Goal: Task Accomplishment & Management: Complete application form

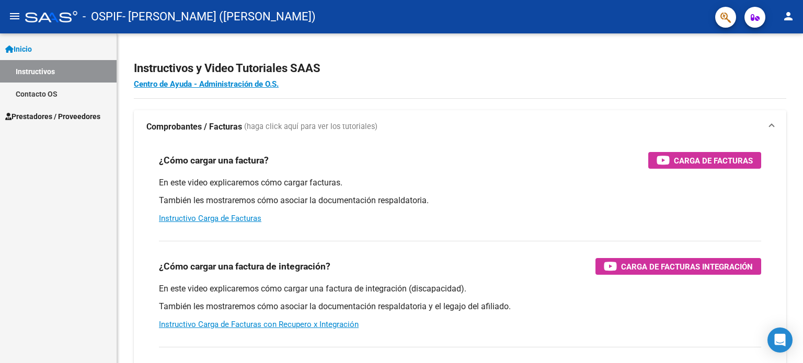
click at [68, 118] on span "Prestadores / Proveedores" at bounding box center [52, 116] width 95 height 11
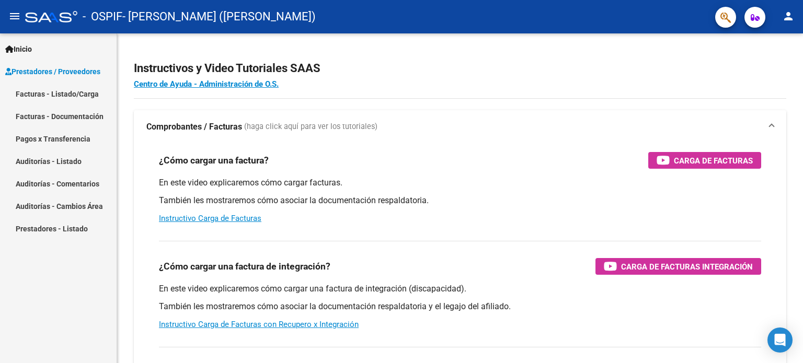
click at [57, 71] on span "Prestadores / Proveedores" at bounding box center [52, 71] width 95 height 11
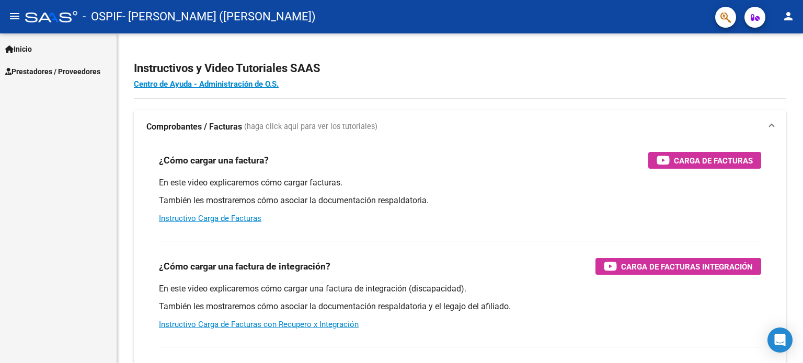
click at [16, 51] on span "Inicio" at bounding box center [18, 48] width 27 height 11
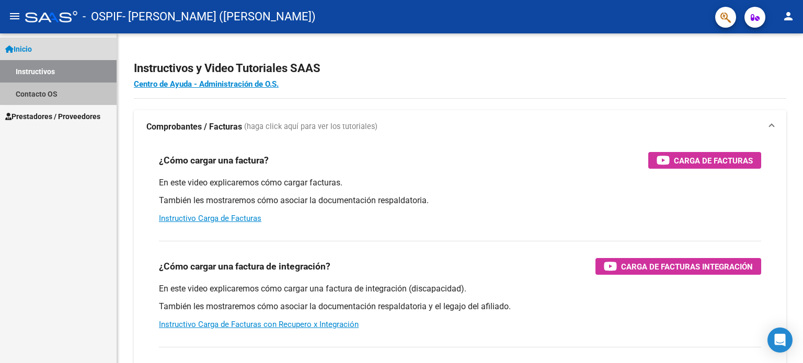
click at [42, 91] on link "Contacto OS" at bounding box center [58, 94] width 117 height 22
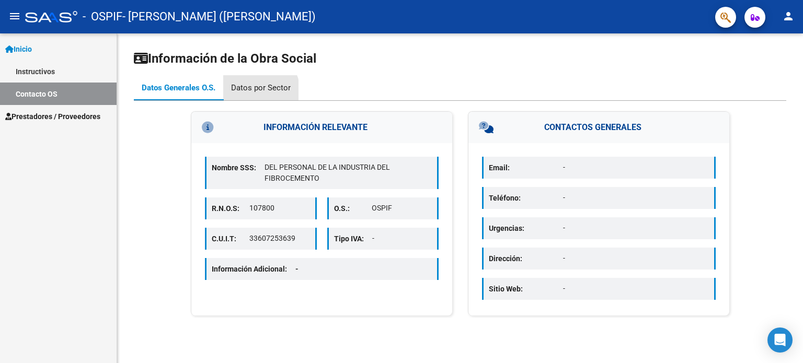
click at [255, 91] on div "Datos por Sector" at bounding box center [261, 87] width 60 height 11
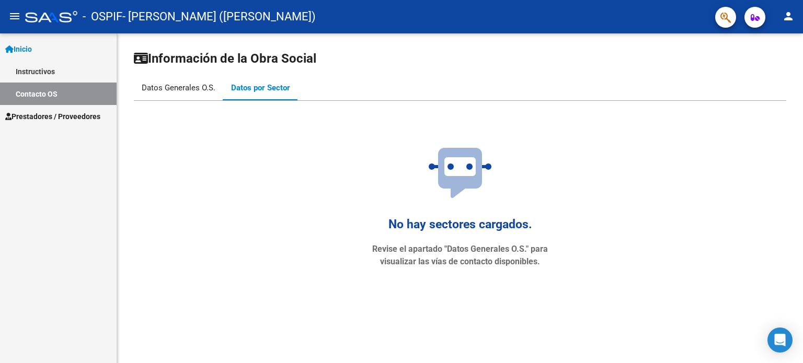
click at [175, 80] on div "Datos Generales O.S." at bounding box center [178, 87] width 89 height 25
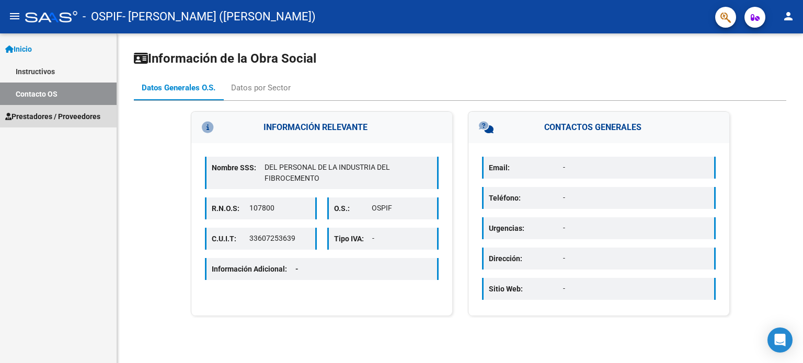
click at [40, 117] on span "Prestadores / Proveedores" at bounding box center [52, 116] width 95 height 11
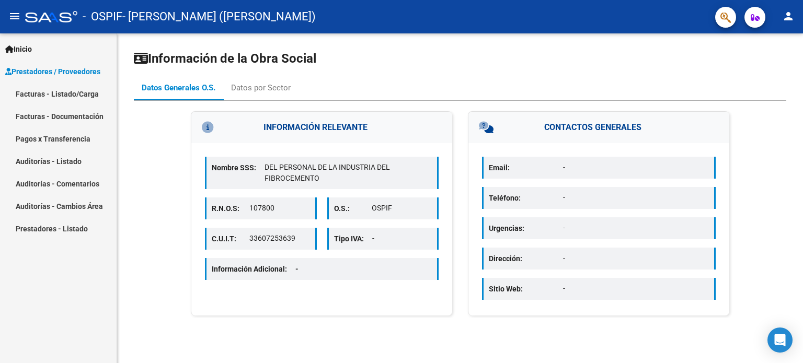
click at [63, 135] on link "Pagos x Transferencia" at bounding box center [58, 138] width 117 height 22
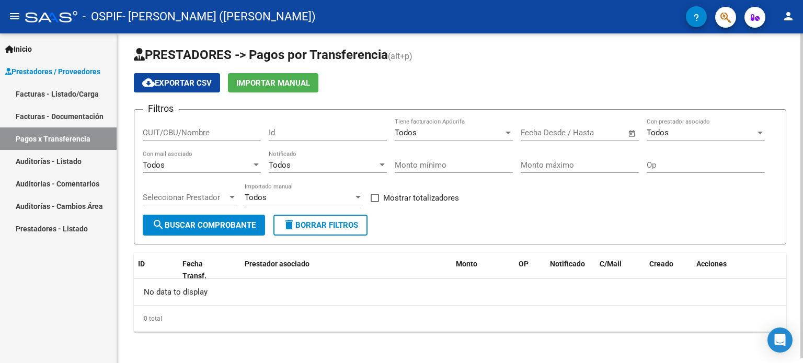
scroll to position [4, 0]
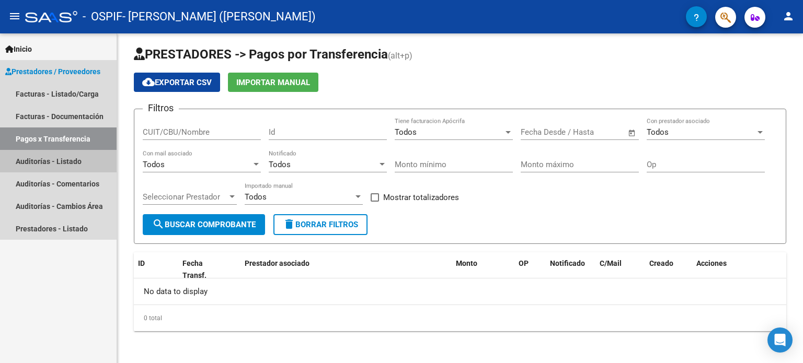
click at [55, 160] on link "Auditorías - Listado" at bounding box center [58, 161] width 117 height 22
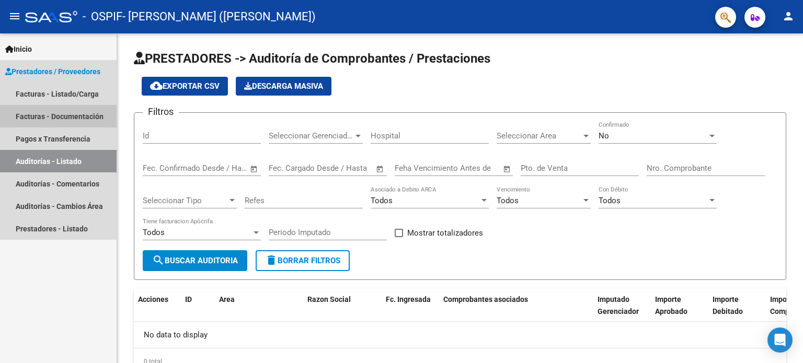
click at [61, 112] on link "Facturas - Documentación" at bounding box center [58, 116] width 117 height 22
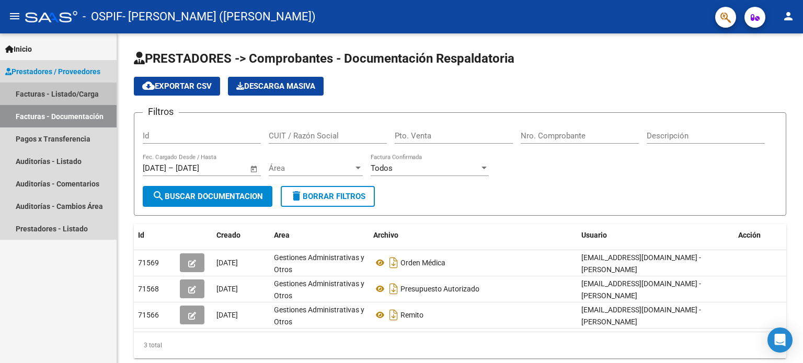
click at [76, 95] on link "Facturas - Listado/Carga" at bounding box center [58, 94] width 117 height 22
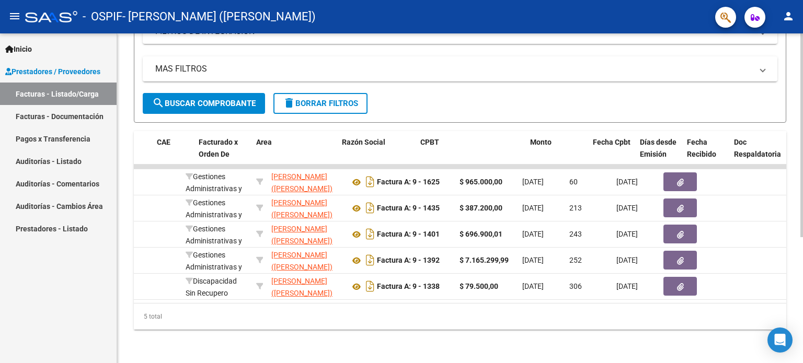
scroll to position [0, 30]
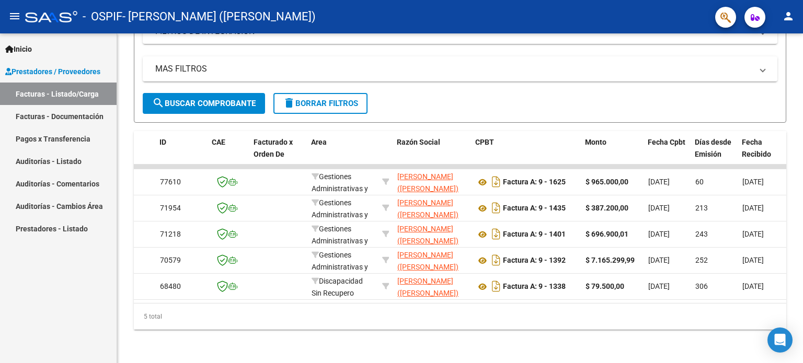
click at [62, 139] on link "Pagos x Transferencia" at bounding box center [58, 138] width 117 height 22
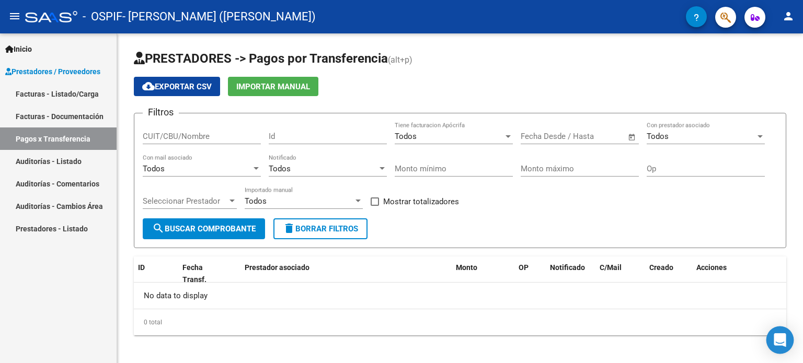
click at [780, 338] on icon "Open Intercom Messenger" at bounding box center [779, 340] width 12 height 14
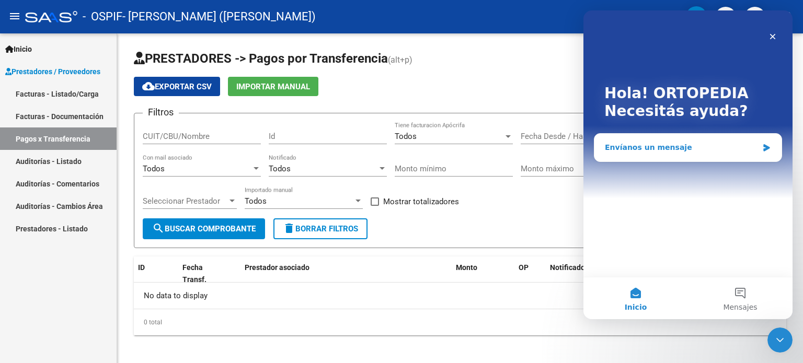
click at [668, 142] on div "Envíanos un mensaje" at bounding box center [687, 148] width 187 height 28
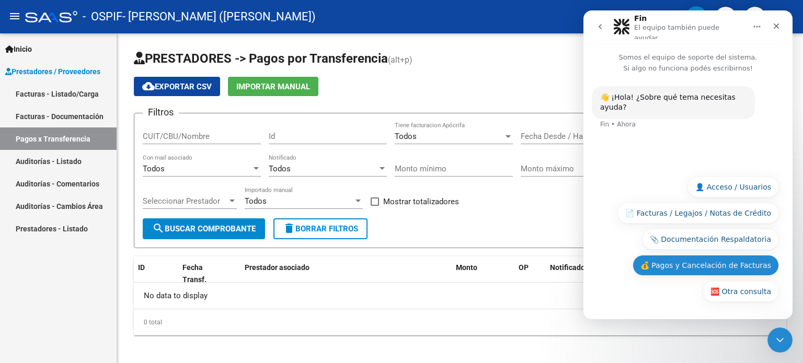
click at [697, 263] on button "💰 Pagos y Cancelación de Facturas" at bounding box center [705, 265] width 146 height 21
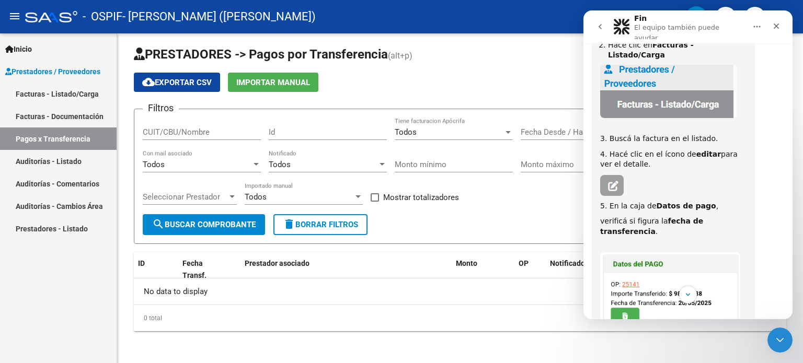
scroll to position [6, 0]
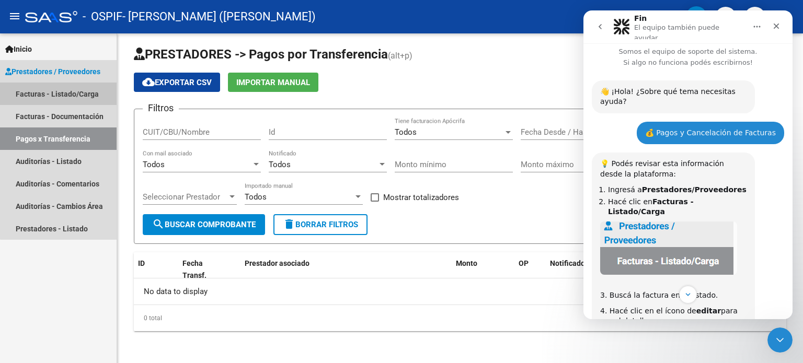
click at [70, 97] on link "Facturas - Listado/Carga" at bounding box center [58, 94] width 117 height 22
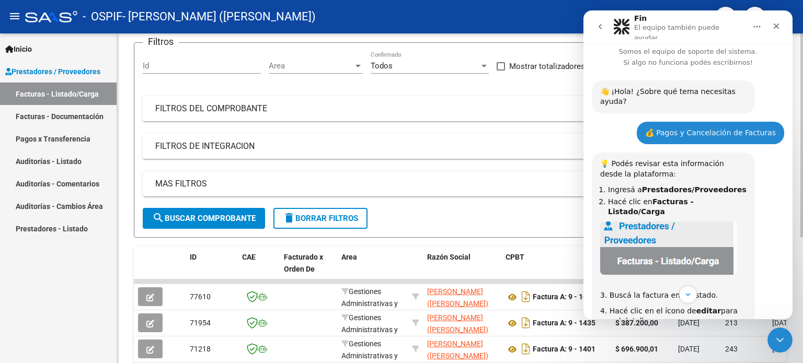
scroll to position [105, 0]
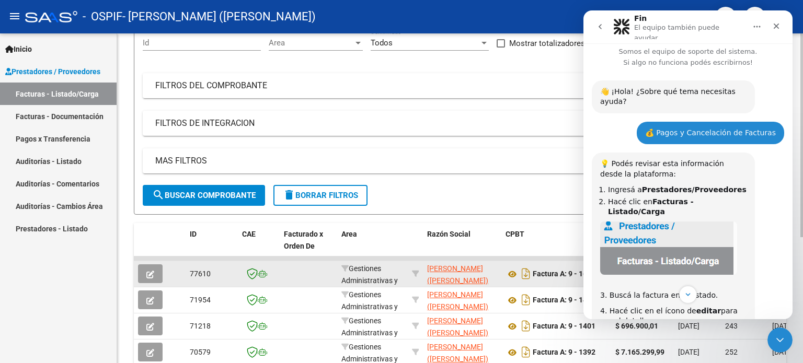
click at [148, 271] on icon "button" at bounding box center [150, 275] width 8 height 8
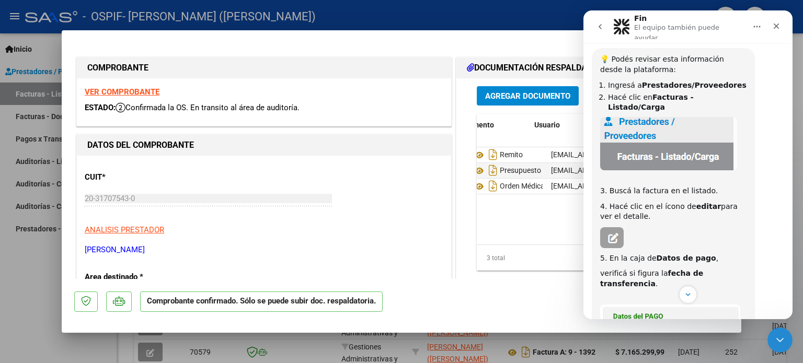
scroll to position [0, 51]
drag, startPoint x: 508, startPoint y: 240, endPoint x: 15, endPoint y: 229, distance: 493.9
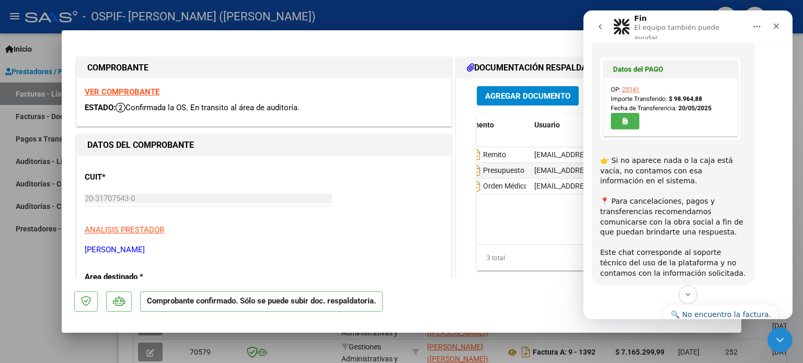
scroll to position [372, 0]
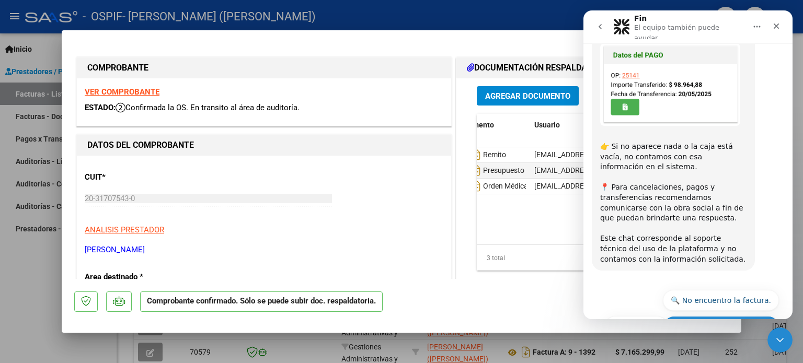
click at [700, 316] on button "🔙 Volver al menú principal" at bounding box center [720, 326] width 115 height 21
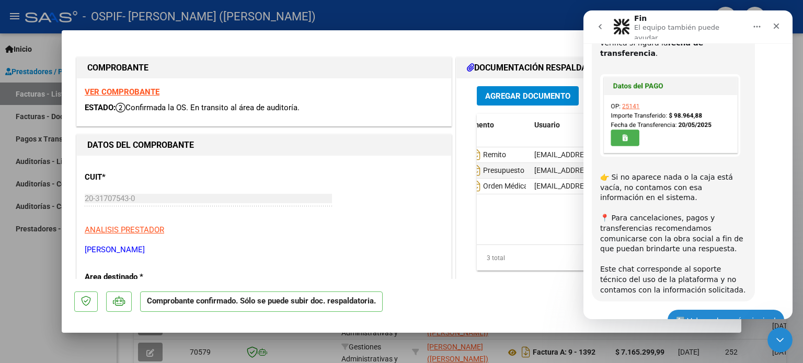
scroll to position [374, 0]
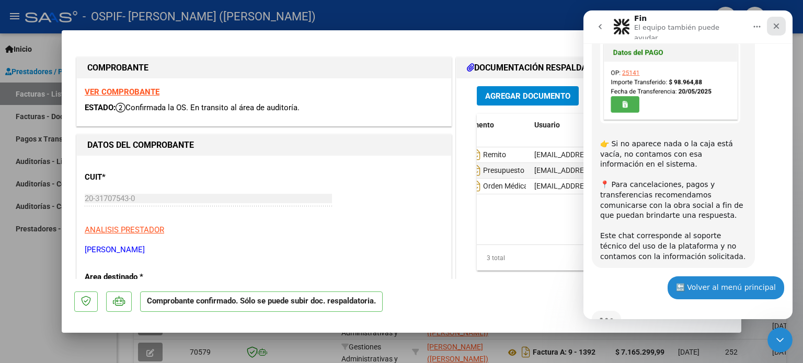
click at [773, 22] on icon "Cerrar" at bounding box center [776, 26] width 8 height 8
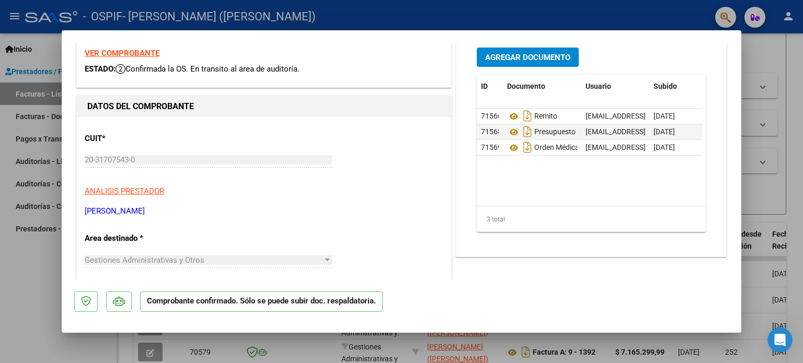
scroll to position [0, 0]
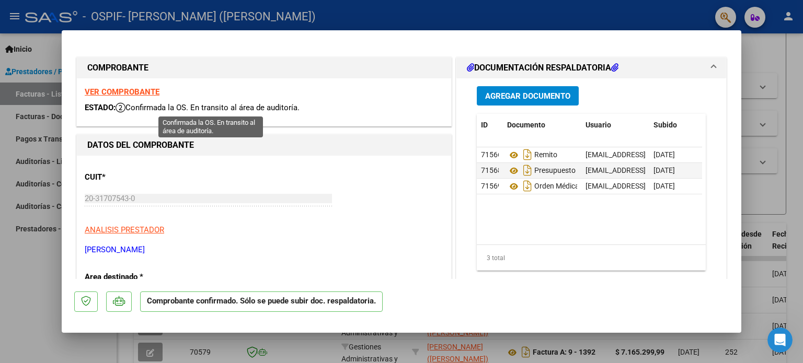
click at [125, 110] on icon at bounding box center [120, 107] width 10 height 10
click at [113, 90] on strong "VER COMPROBANTE" at bounding box center [122, 91] width 75 height 9
click at [711, 64] on span at bounding box center [713, 68] width 4 height 13
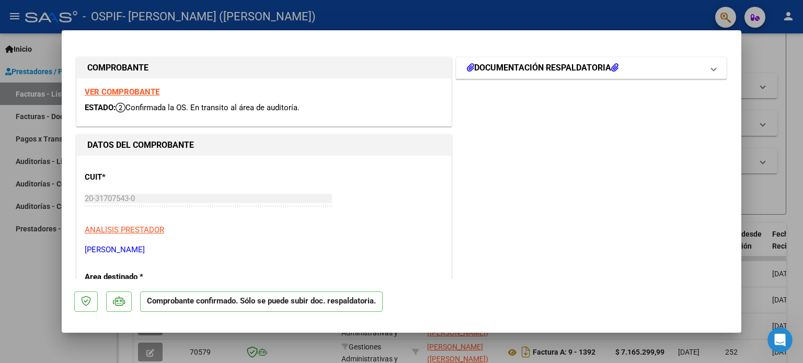
click at [711, 64] on span at bounding box center [713, 68] width 4 height 13
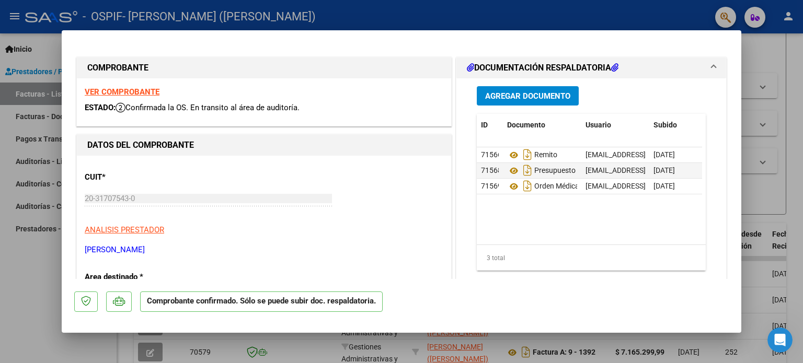
click at [49, 55] on div at bounding box center [401, 181] width 803 height 363
type input "$ 0,00"
